Goal: Navigation & Orientation: Find specific page/section

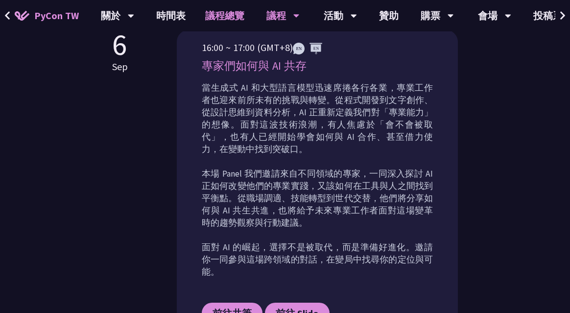
click at [223, 11] on link "議程總覽" at bounding box center [225, 15] width 59 height 31
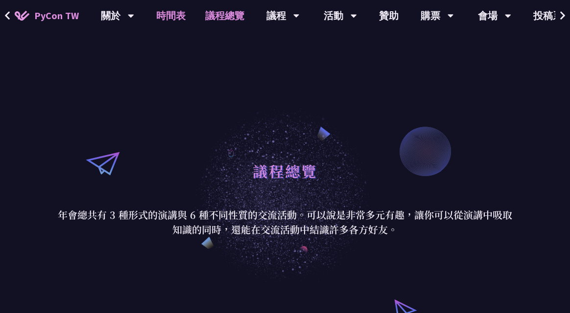
click at [189, 16] on link "時間表" at bounding box center [171, 15] width 49 height 31
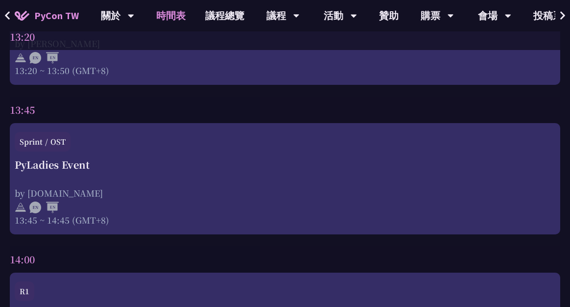
scroll to position [2698, 0]
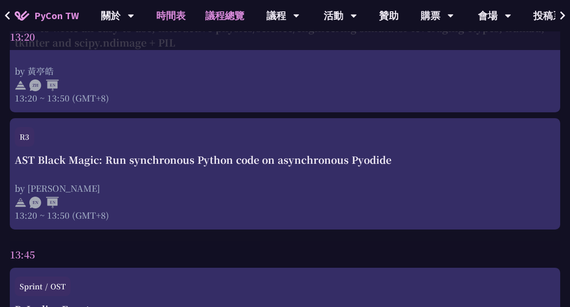
click at [222, 16] on link "議程總覽" at bounding box center [225, 15] width 59 height 31
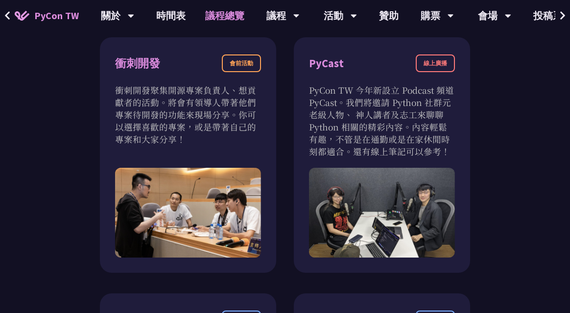
scroll to position [329, 0]
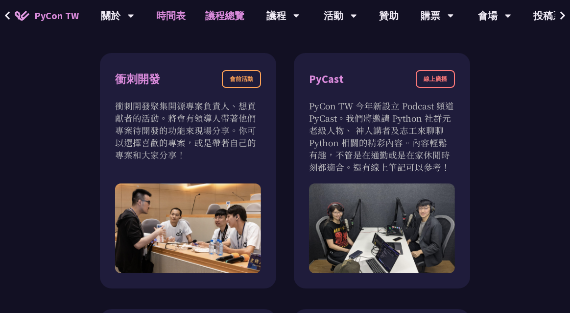
click at [175, 15] on link "時間表" at bounding box center [171, 15] width 49 height 31
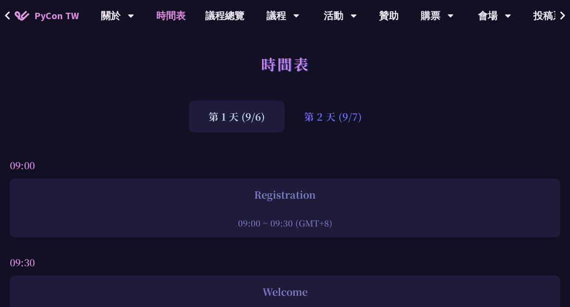
click at [323, 119] on div "第 2 天 (9/7)" at bounding box center [333, 116] width 97 height 32
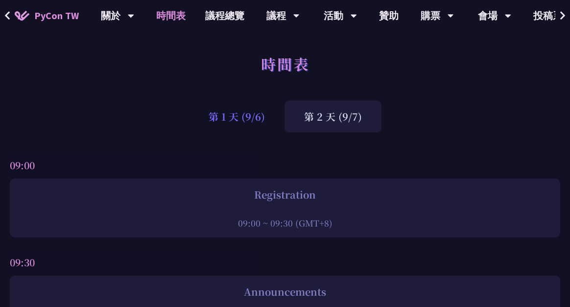
click at [260, 113] on div "第 1 天 (9/6)" at bounding box center [237, 116] width 96 height 32
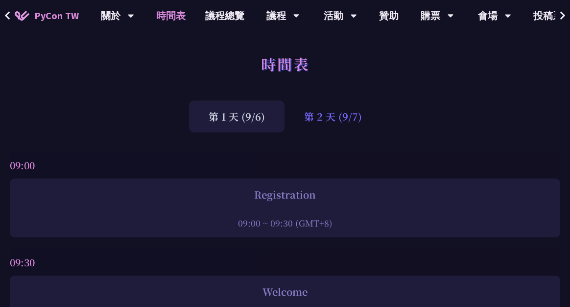
click at [324, 115] on div "第 2 天 (9/7)" at bounding box center [333, 116] width 97 height 32
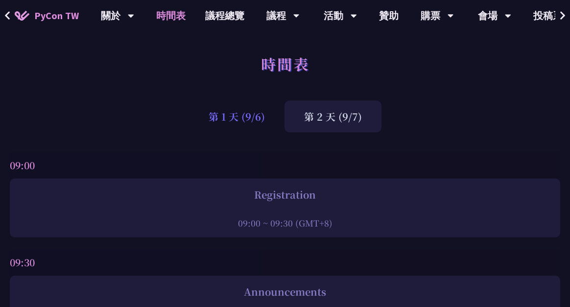
click at [251, 112] on div "第 1 天 (9/6)" at bounding box center [237, 116] width 96 height 32
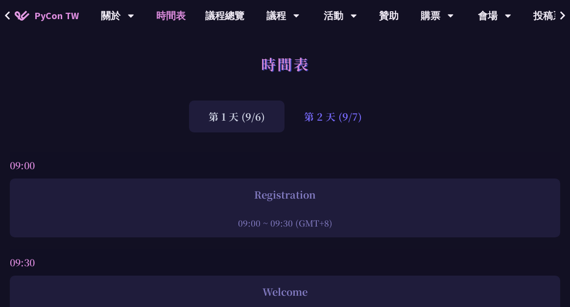
click at [351, 114] on div "第 2 天 (9/7)" at bounding box center [333, 116] width 97 height 32
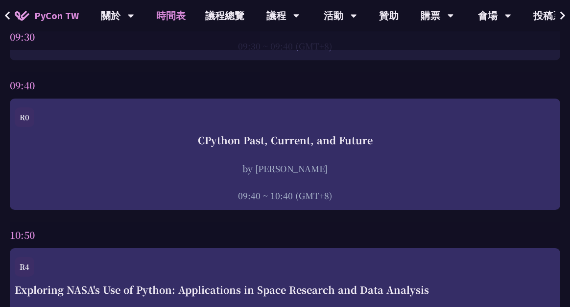
scroll to position [261, 0]
